Goal: Information Seeking & Learning: Check status

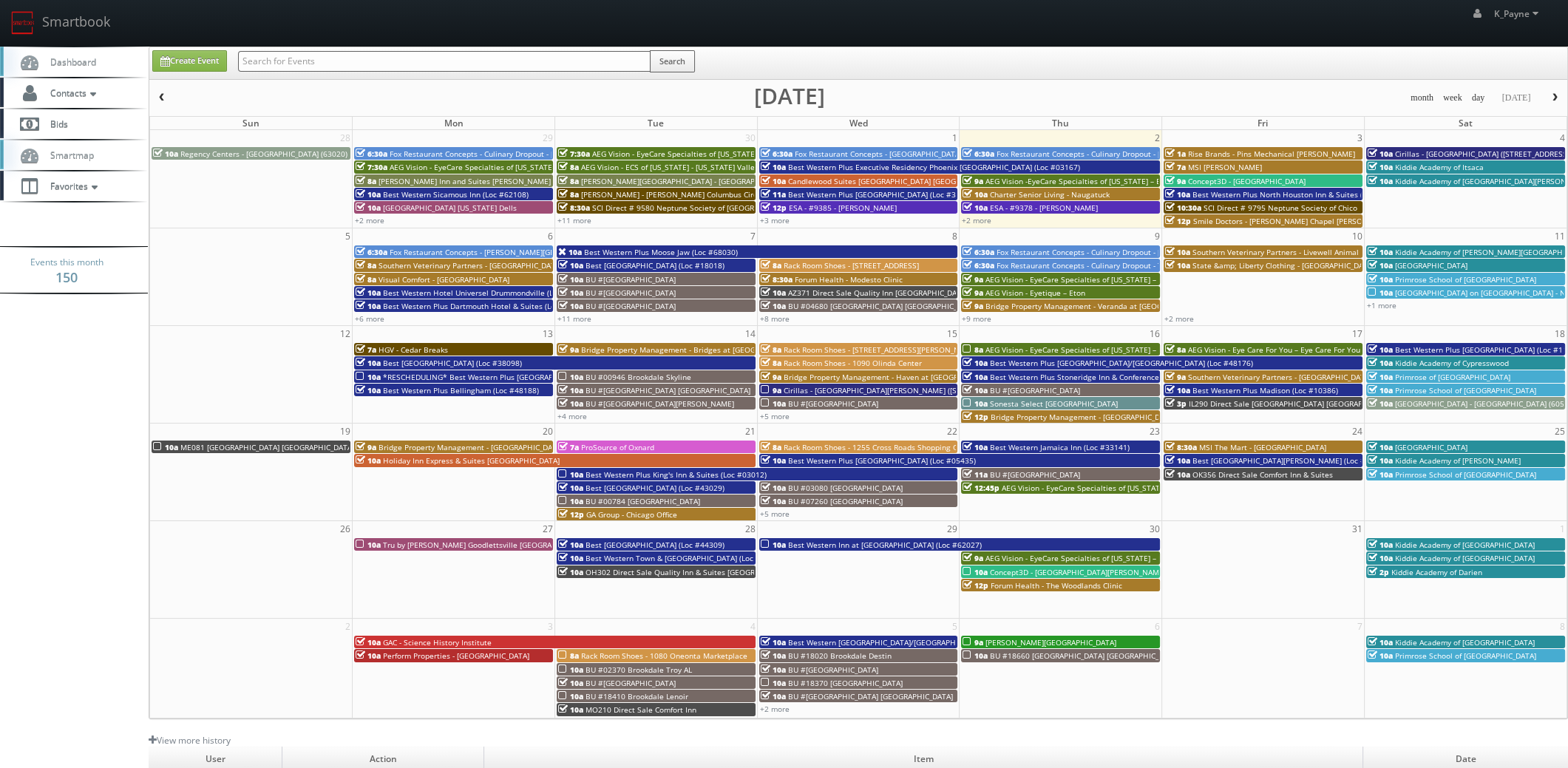
click at [300, 58] on input "text" at bounding box center [444, 61] width 413 height 21
type input "05460"
click at [679, 68] on button "Search" at bounding box center [673, 61] width 45 height 23
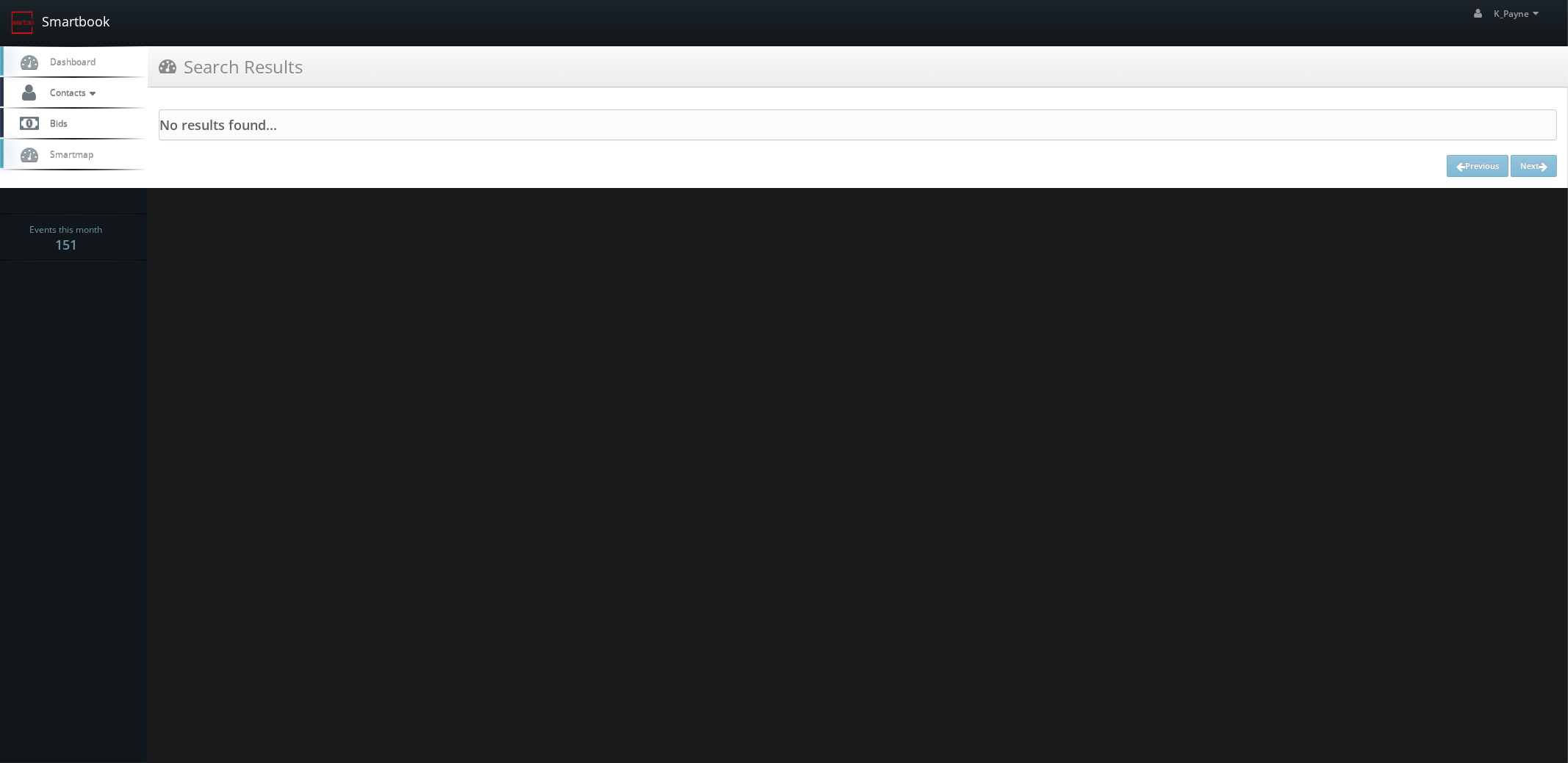
click at [93, 28] on link "Smartbook" at bounding box center [60, 22] width 120 height 46
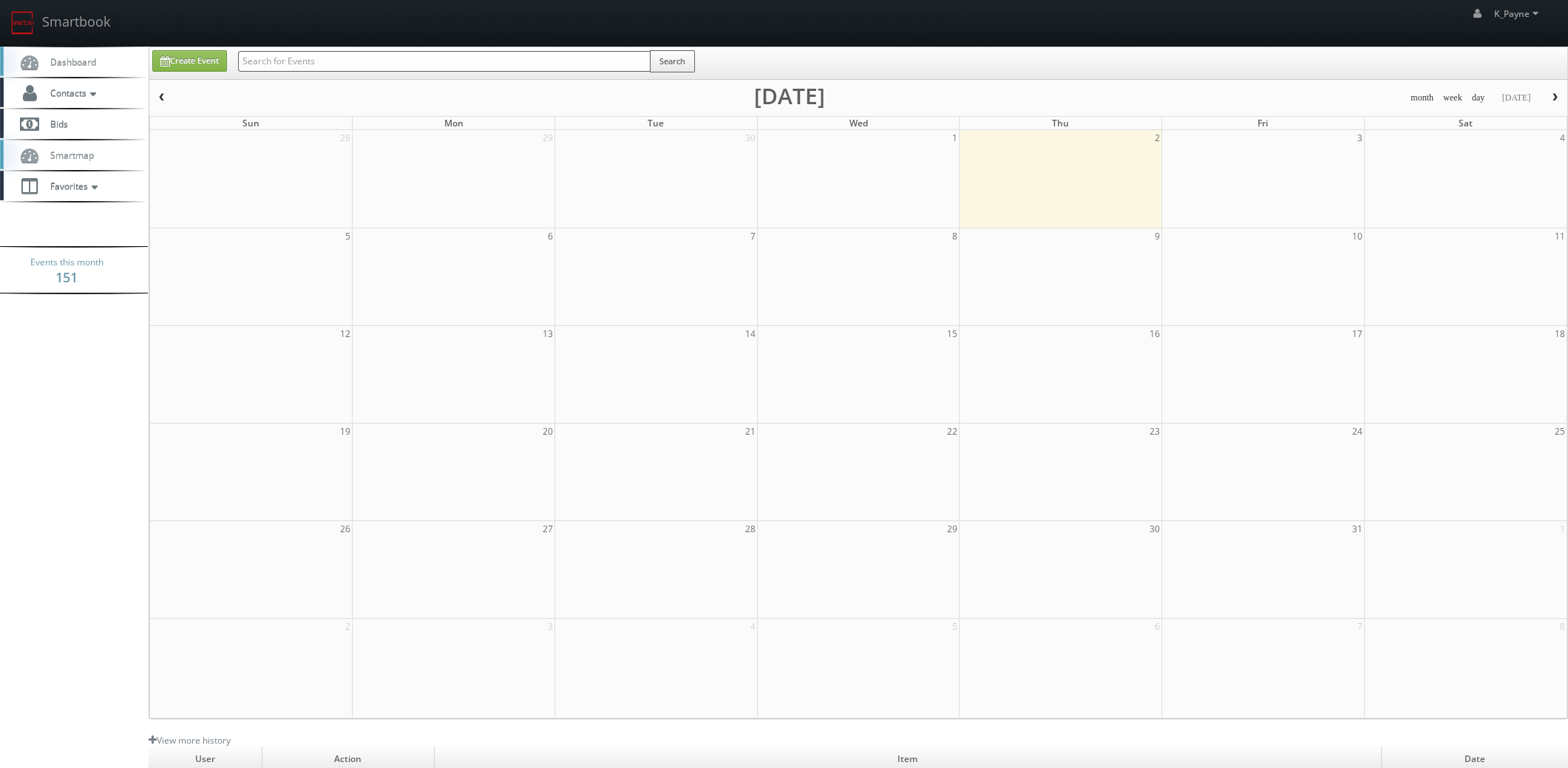
click at [320, 65] on input "text" at bounding box center [444, 61] width 413 height 21
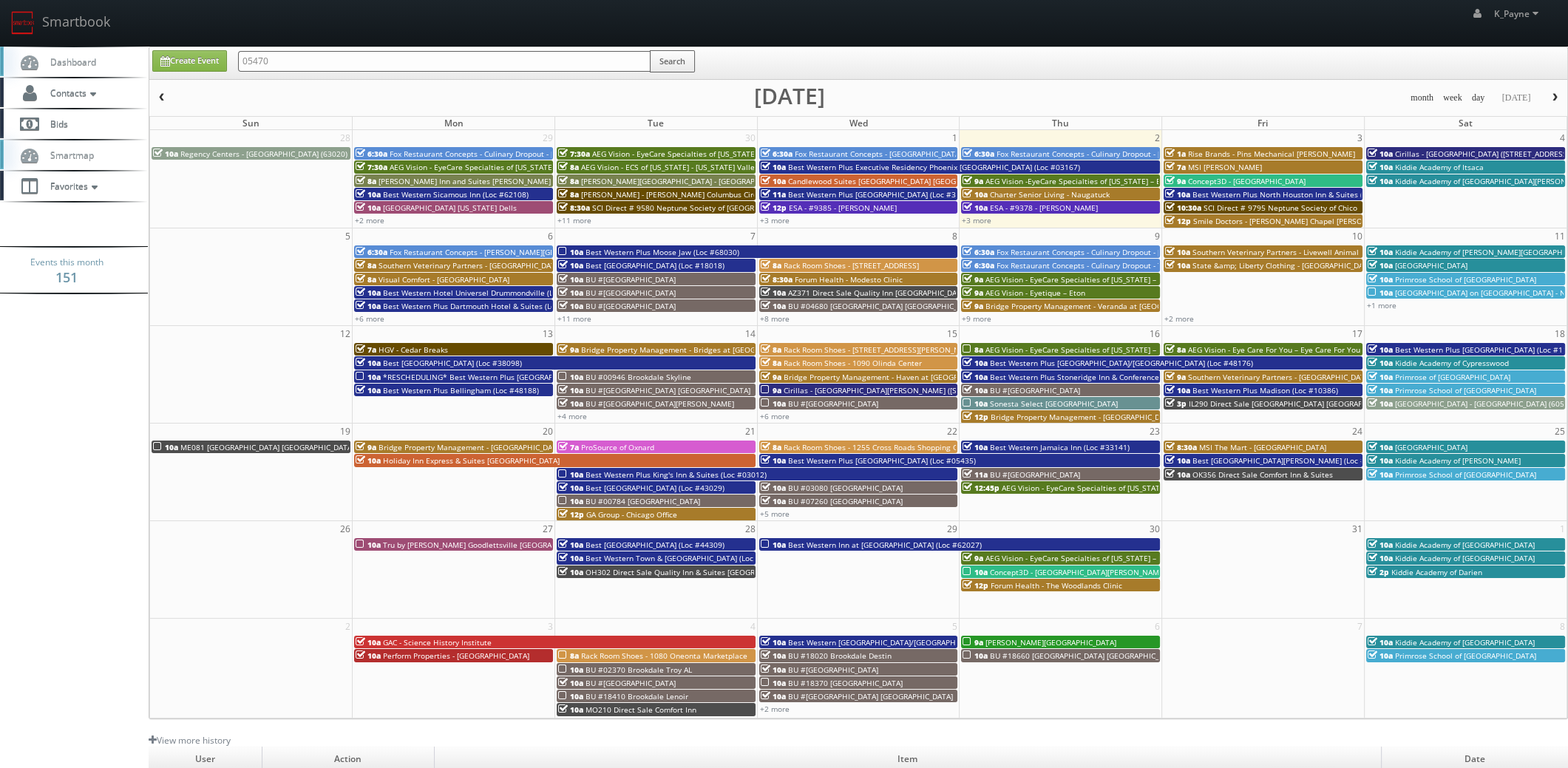
type input "05470"
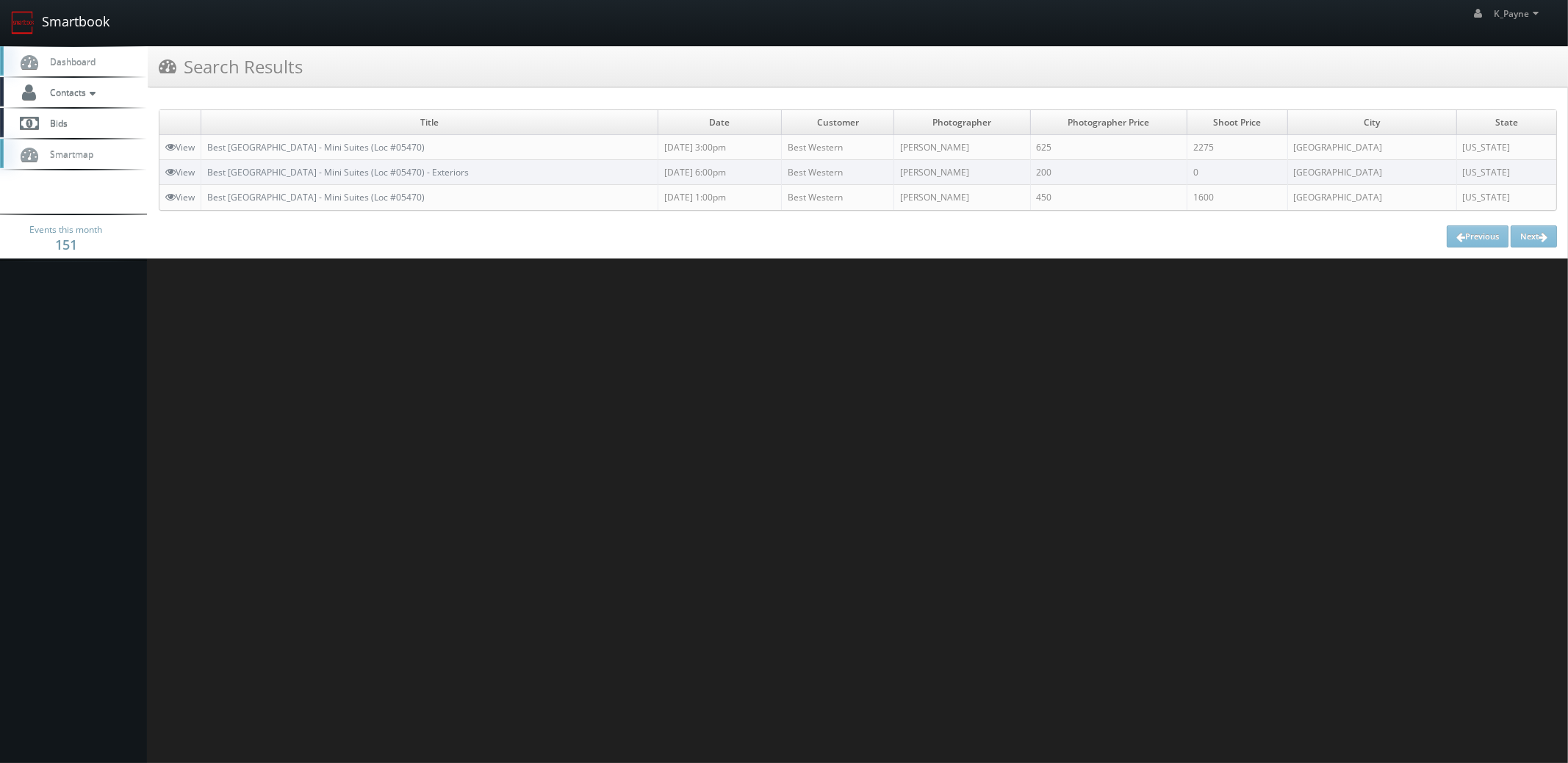
click at [73, 8] on link "Smartbook" at bounding box center [60, 22] width 120 height 46
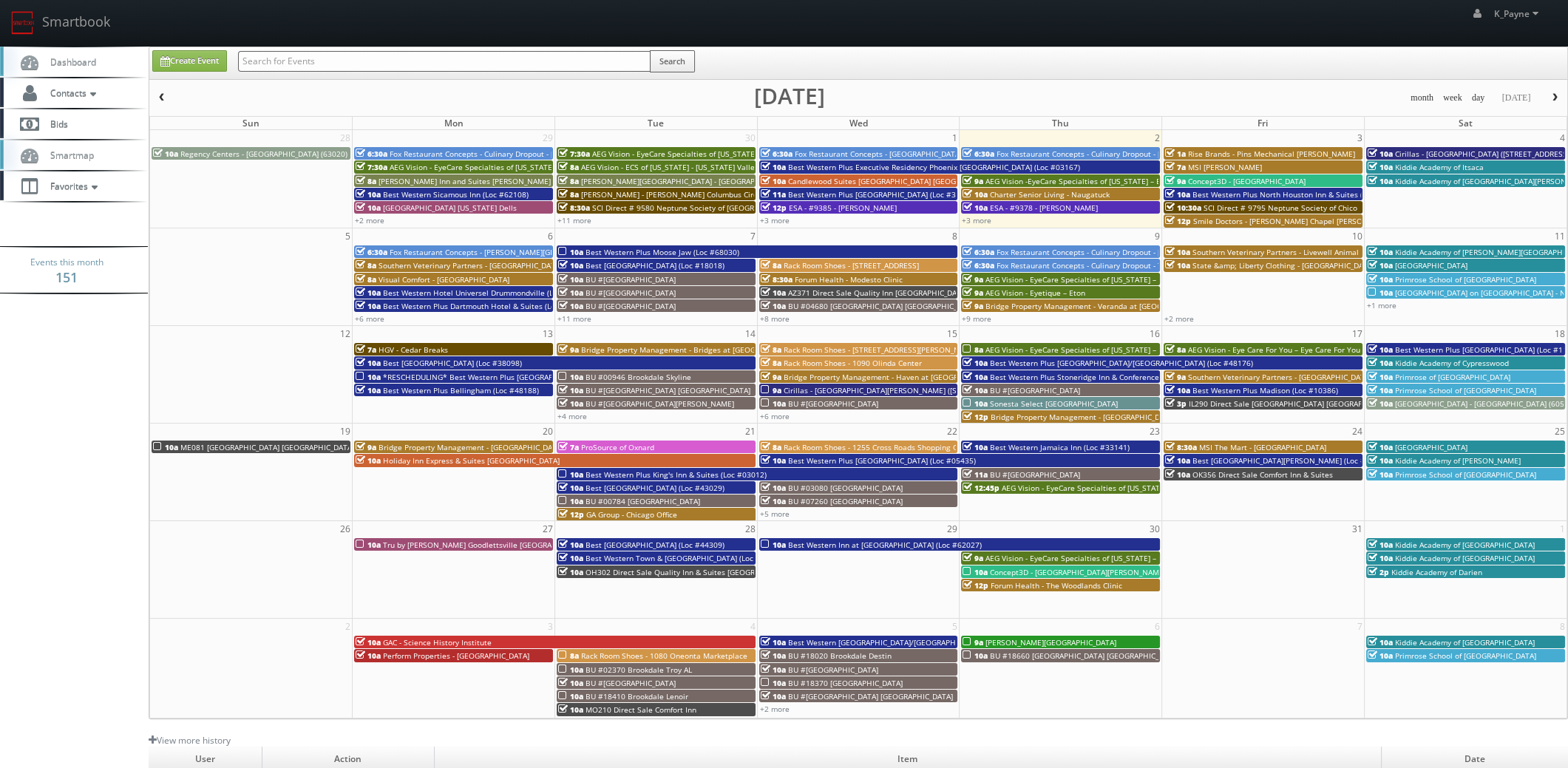
click at [339, 59] on input "text" at bounding box center [444, 61] width 413 height 21
type input "64088"
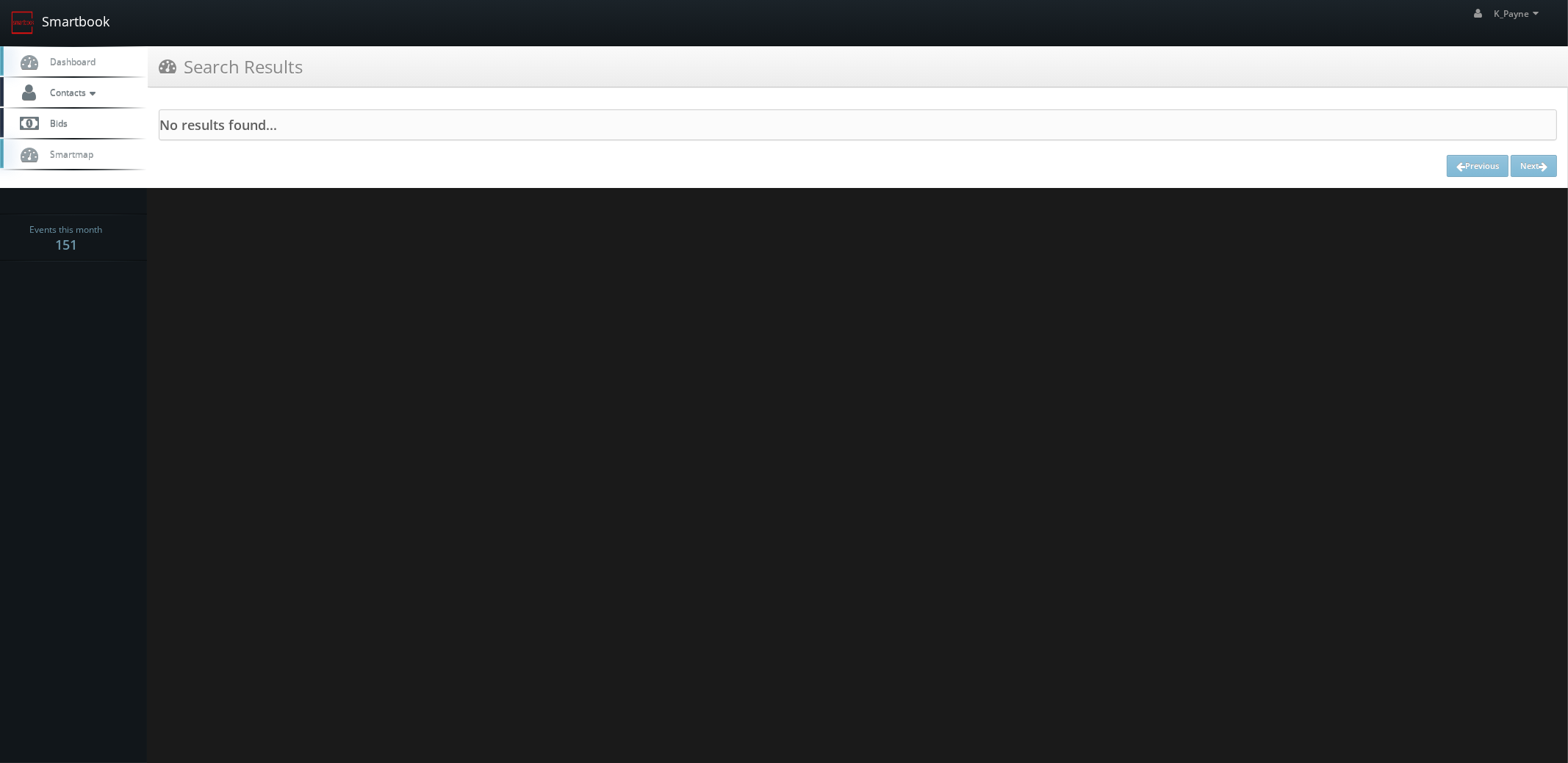
click at [78, 25] on link "Smartbook" at bounding box center [60, 22] width 120 height 46
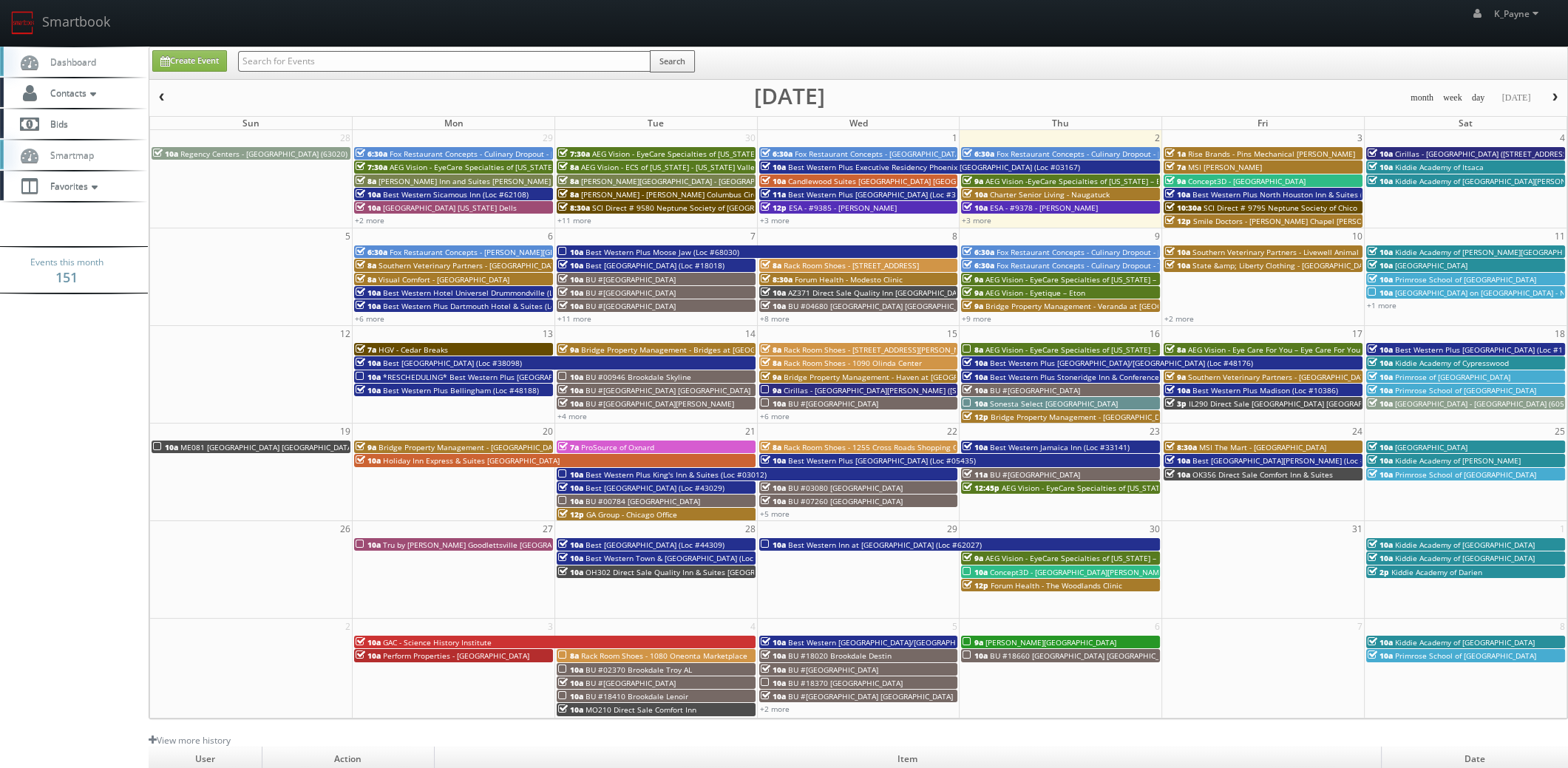
click at [350, 62] on input "text" at bounding box center [444, 61] width 413 height 21
type input "64008"
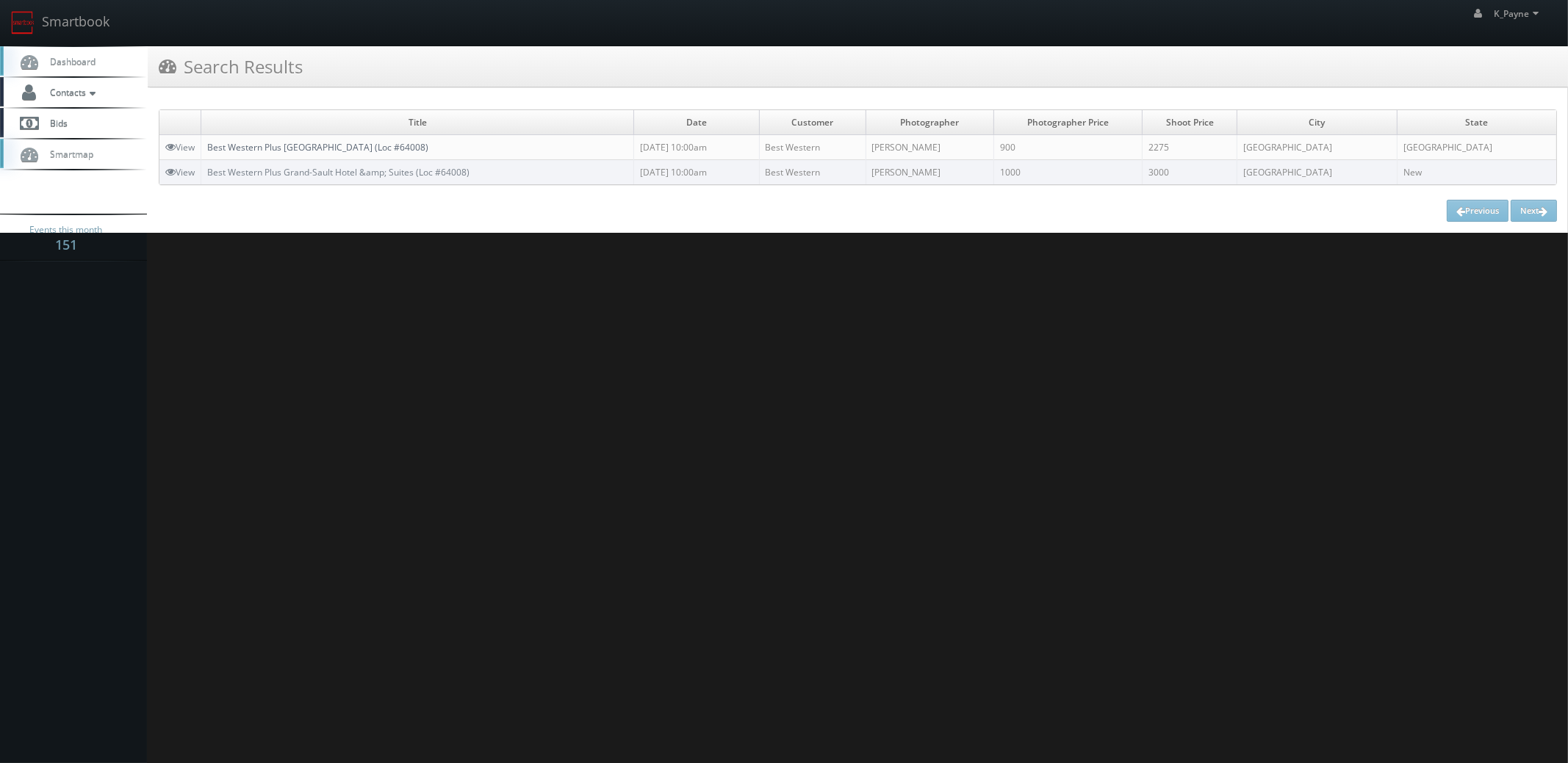
click at [393, 146] on link "Best Western Plus Grand-Sault Hotel & Suites (Loc #64008)" at bounding box center [318, 147] width 221 height 13
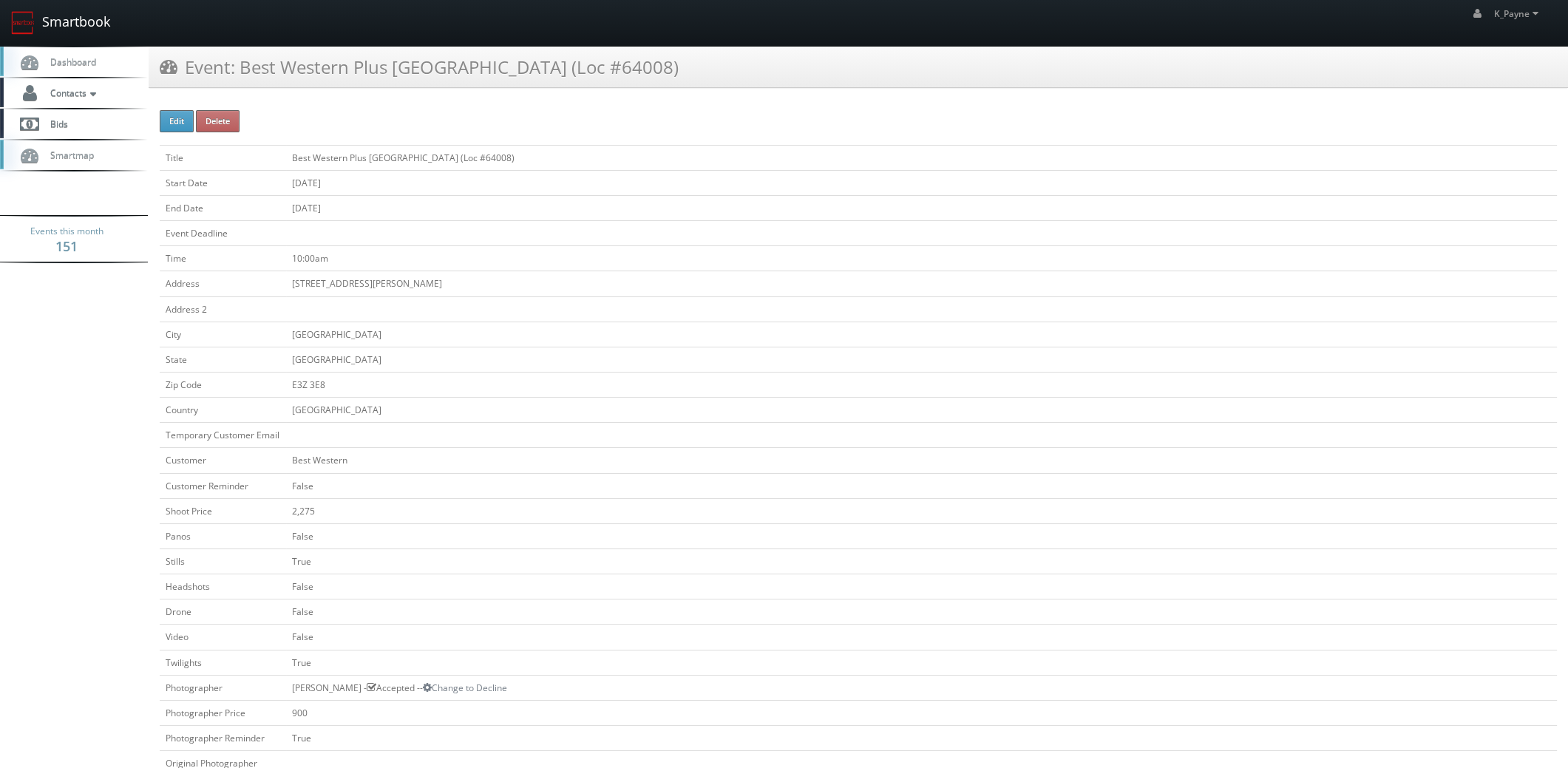
click at [68, 22] on link "Smartbook" at bounding box center [61, 23] width 121 height 46
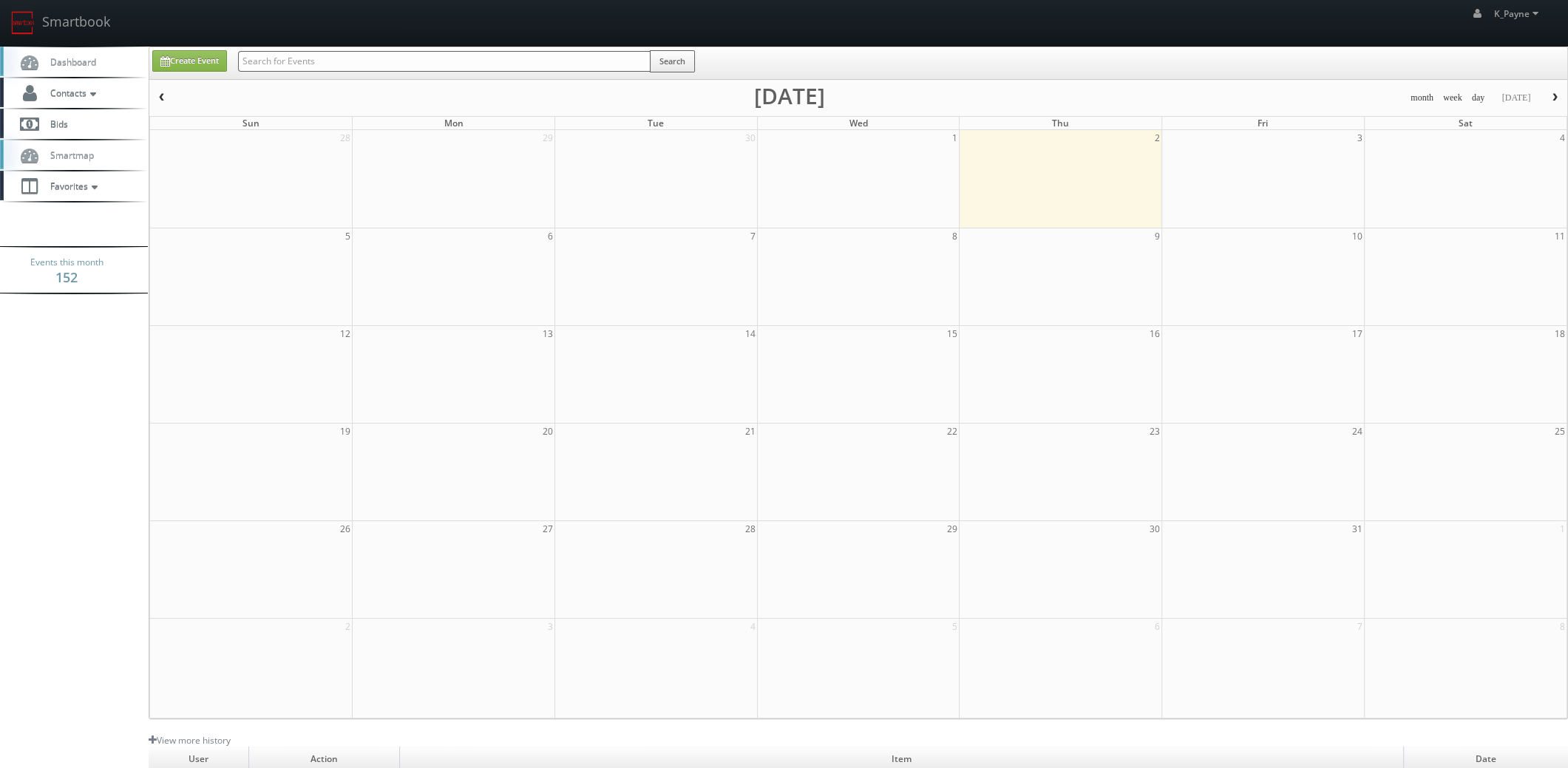
drag, startPoint x: 0, startPoint y: 0, endPoint x: 287, endPoint y: 66, distance: 294.5
click at [287, 66] on input "text" at bounding box center [444, 61] width 413 height 21
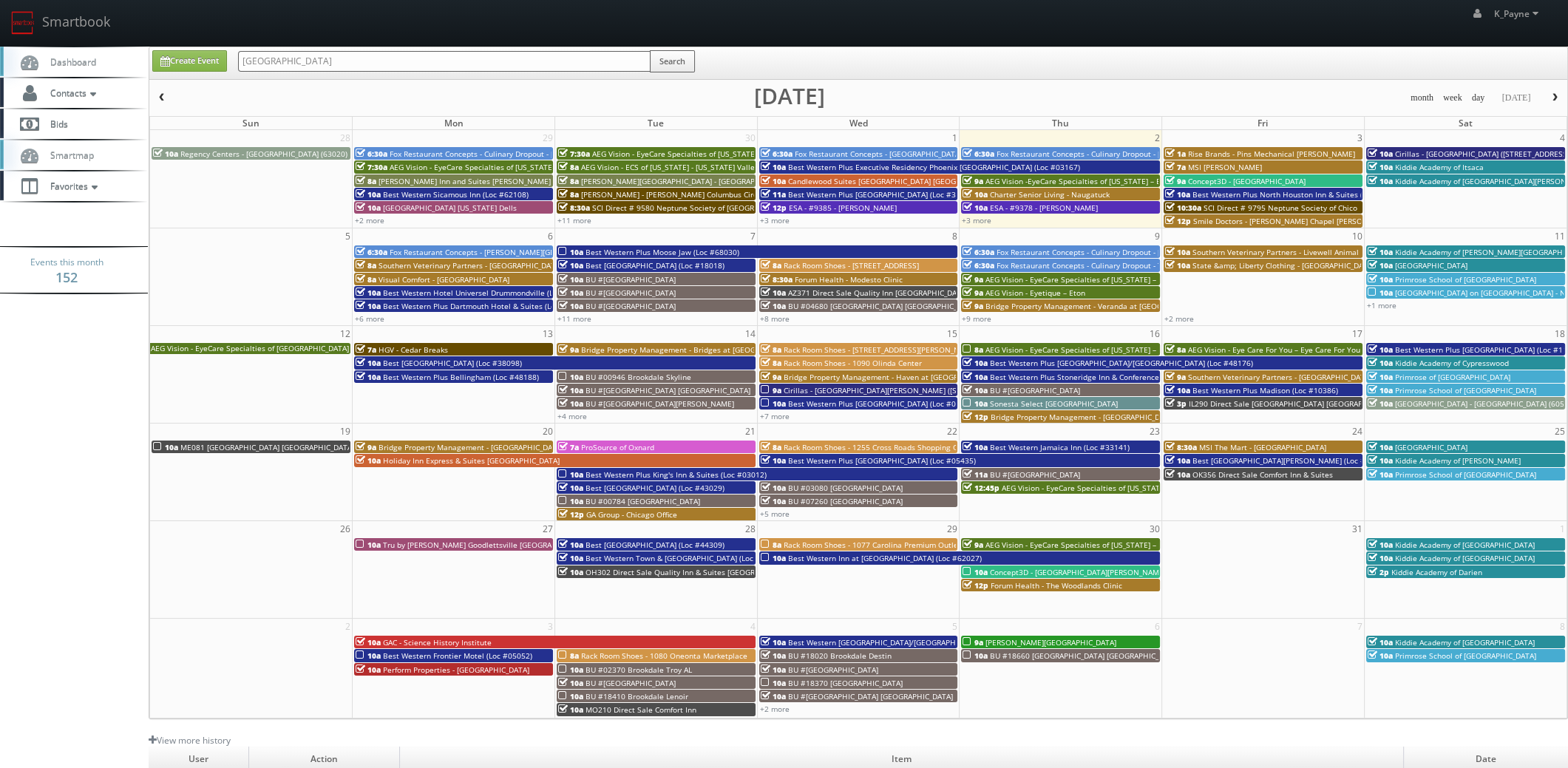
type input "palm canyon"
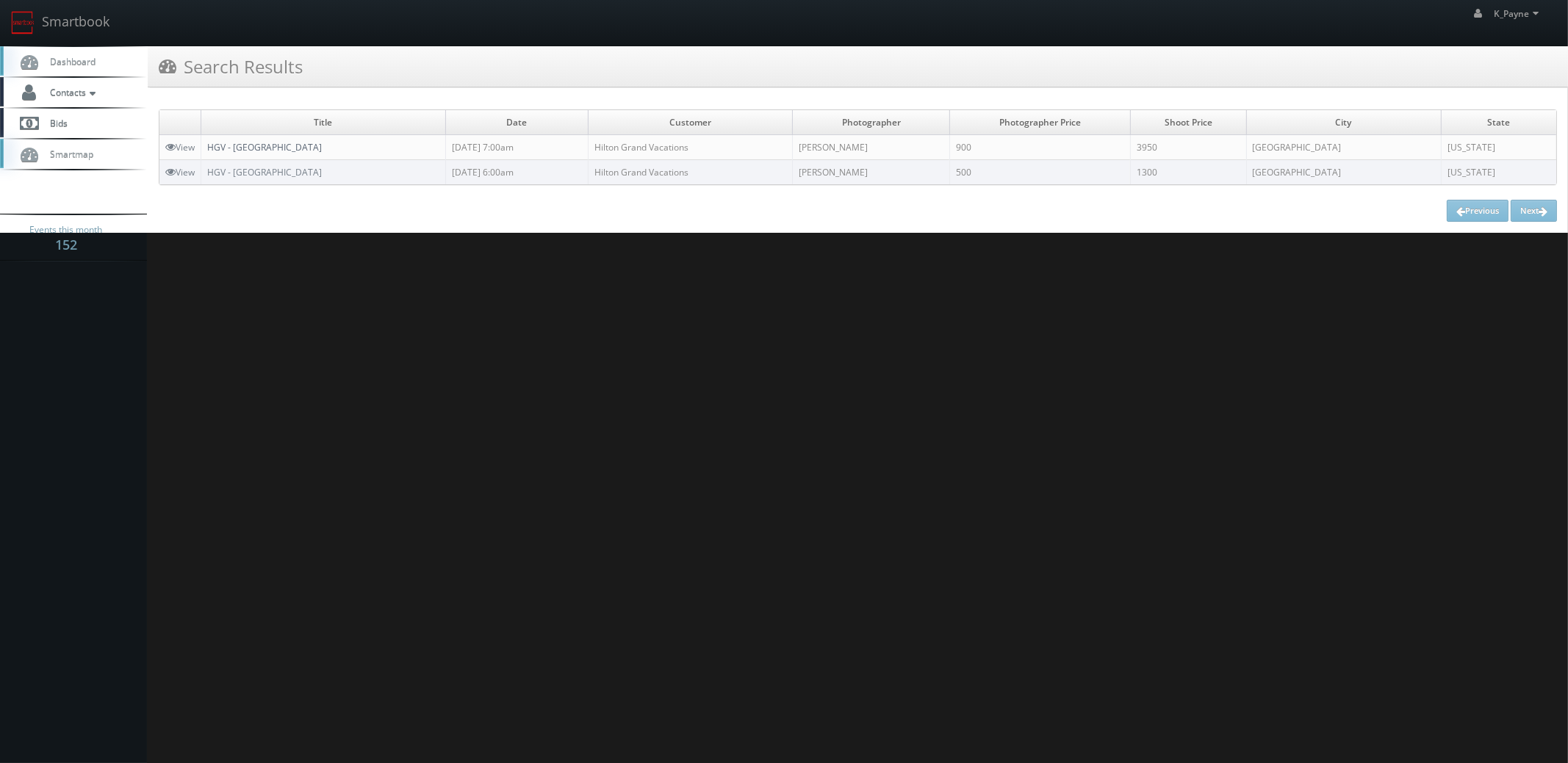
click at [273, 145] on link "HGV - [GEOGRAPHIC_DATA]" at bounding box center [264, 147] width 114 height 13
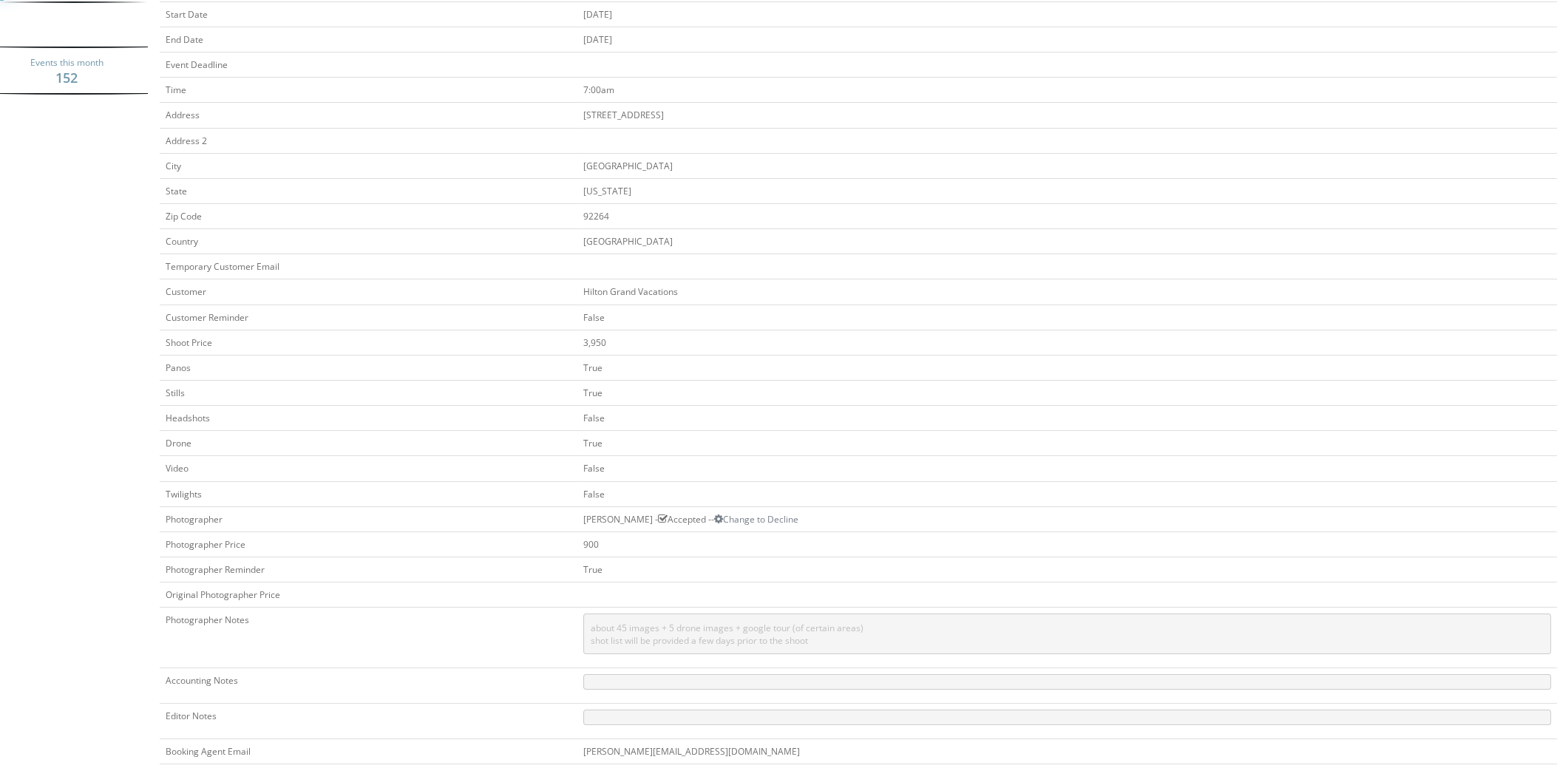
scroll to position [369, 0]
